Goal: Transaction & Acquisition: Obtain resource

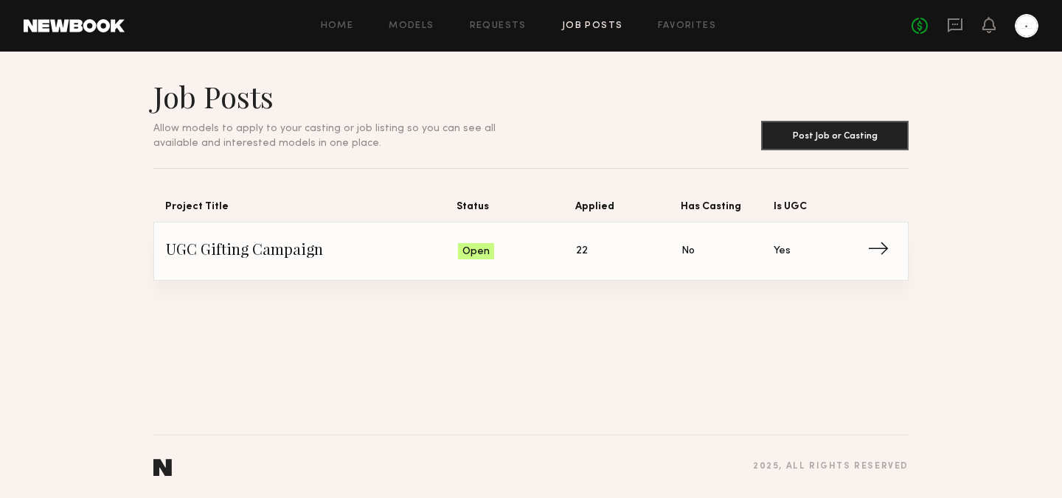
click at [252, 224] on link "UGC Gifting Campaign Status: Open Applied: 22 Has Casting: No Is UGC: Yes →" at bounding box center [531, 252] width 730 height 58
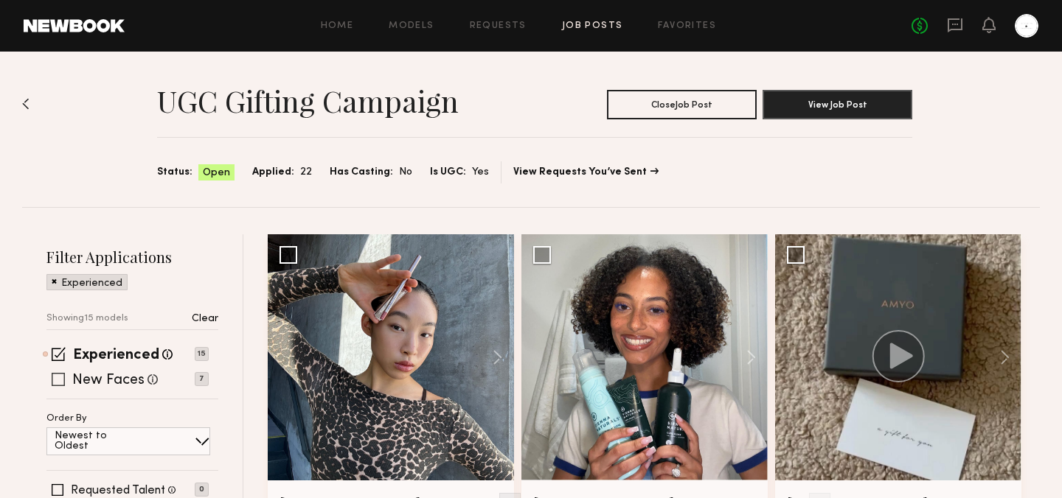
click at [135, 382] on label "New Faces" at bounding box center [108, 381] width 72 height 15
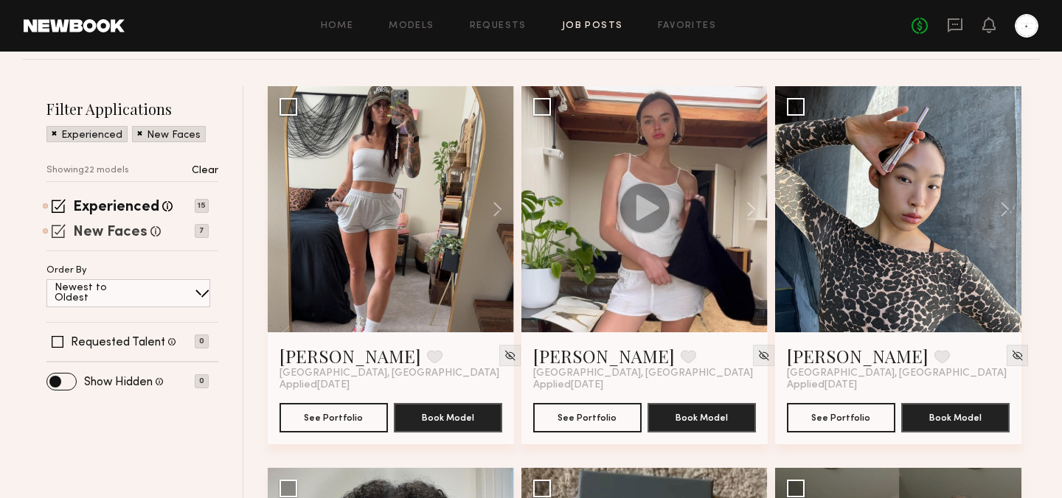
scroll to position [147, 0]
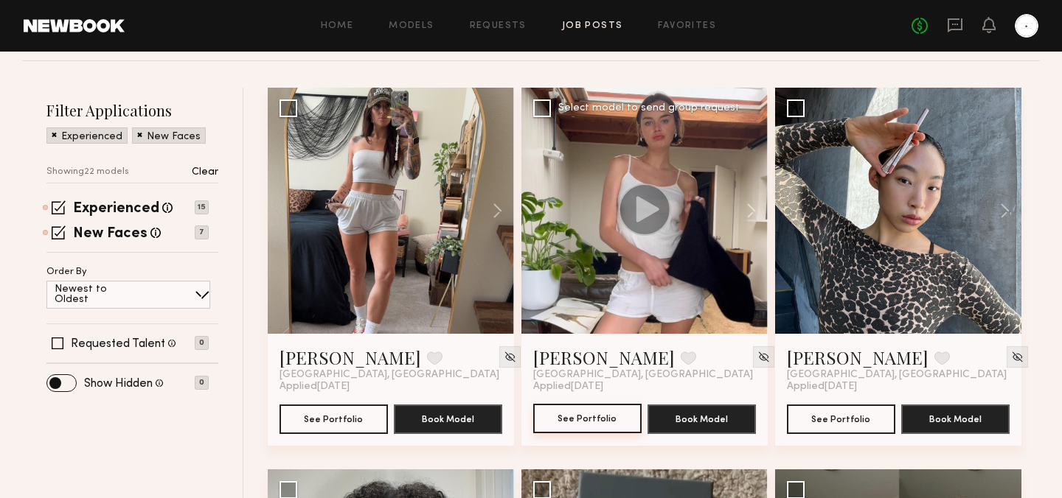
click at [595, 420] on button "See Portfolio" at bounding box center [587, 418] width 108 height 29
click at [348, 418] on button "See Portfolio" at bounding box center [333, 418] width 108 height 29
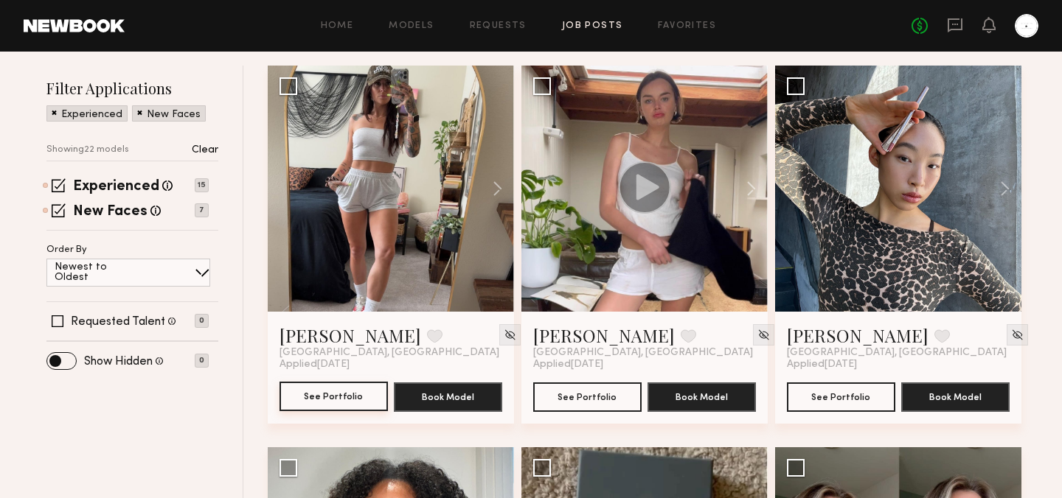
scroll to position [151, 0]
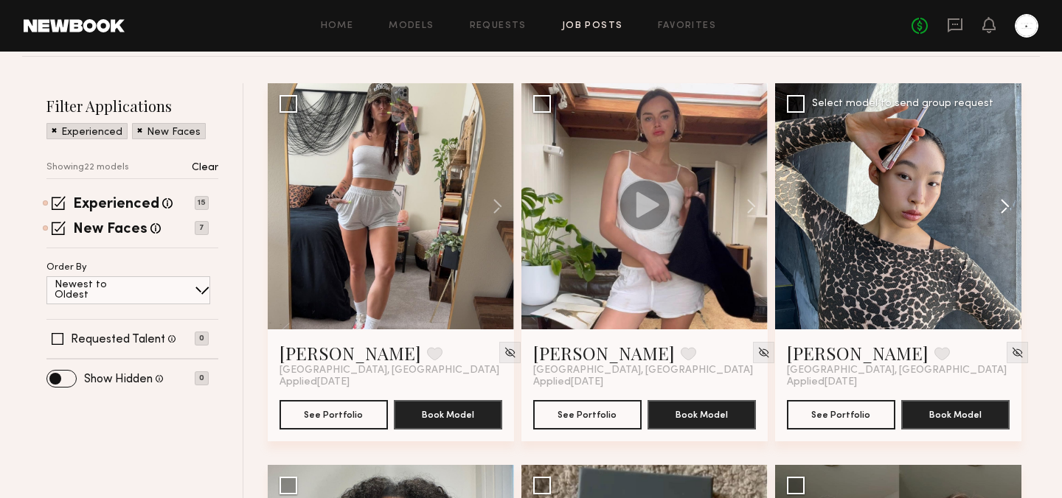
click at [1004, 209] on button at bounding box center [997, 206] width 47 height 246
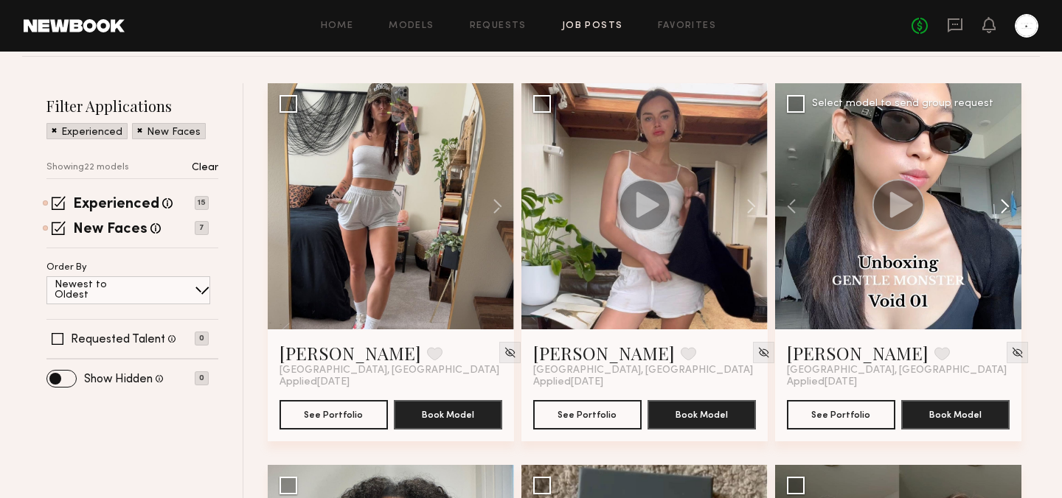
click at [1004, 209] on button at bounding box center [997, 206] width 47 height 246
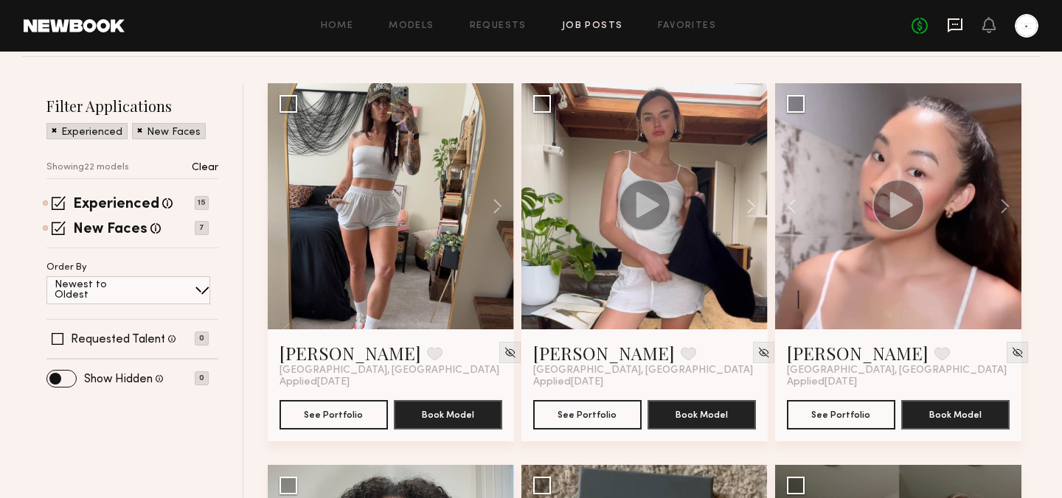
click at [959, 28] on icon at bounding box center [954, 25] width 15 height 14
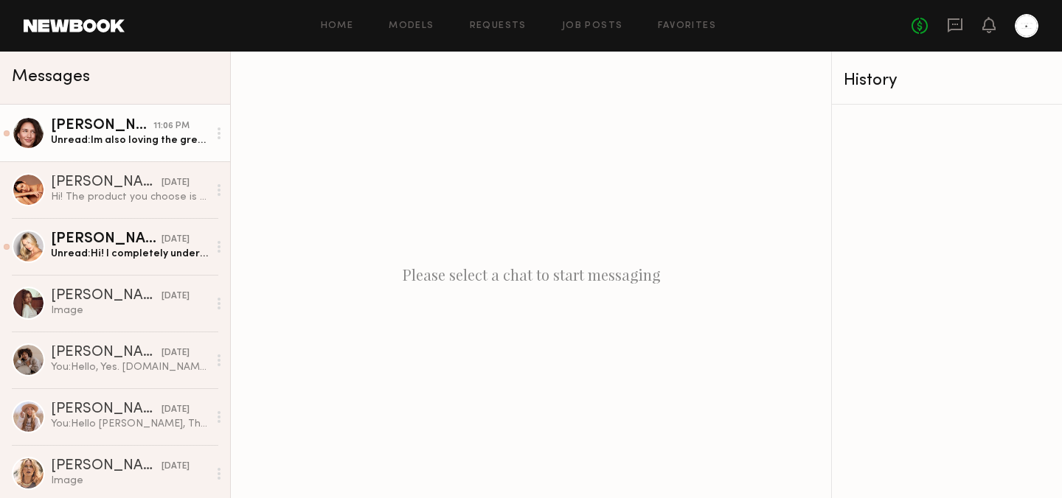
click at [141, 143] on div "Unread: Im also loving the green shoulder bags and have ideas for those. I do h…" at bounding box center [129, 140] width 157 height 14
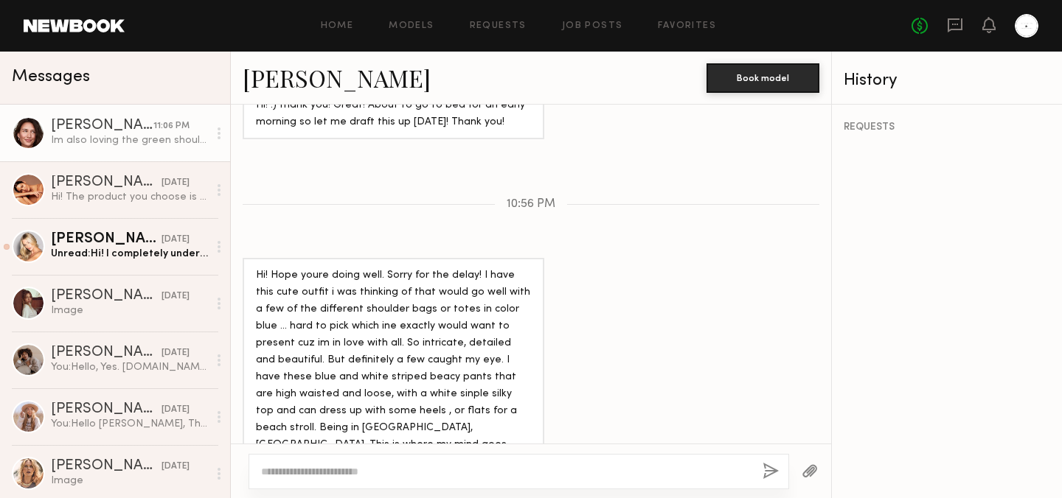
scroll to position [951, 0]
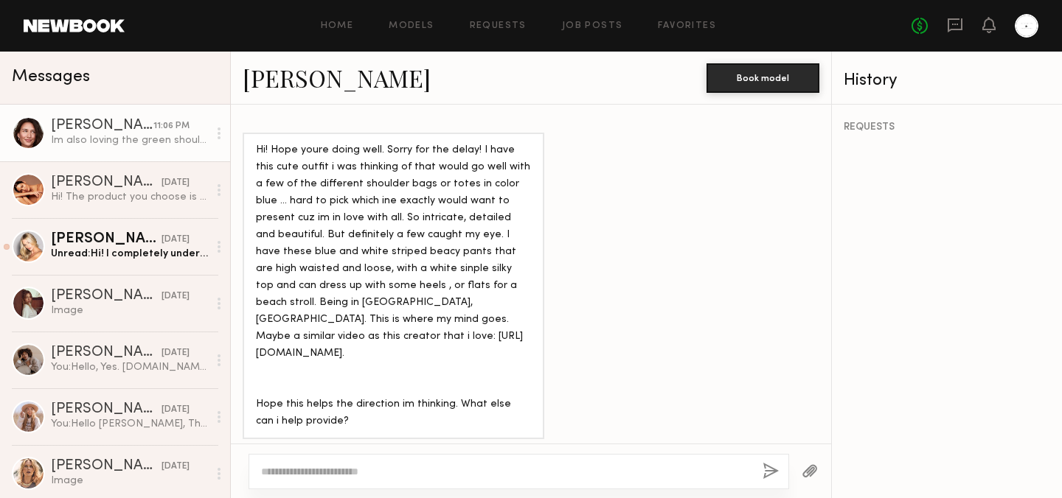
click at [338, 33] on div "Home Models Requests Job Posts Favorites Sign Out No fees up to $5,000" at bounding box center [582, 26] width 914 height 24
click at [338, 29] on link "Home" at bounding box center [337, 26] width 33 height 10
